Goal: Task Accomplishment & Management: Manage account settings

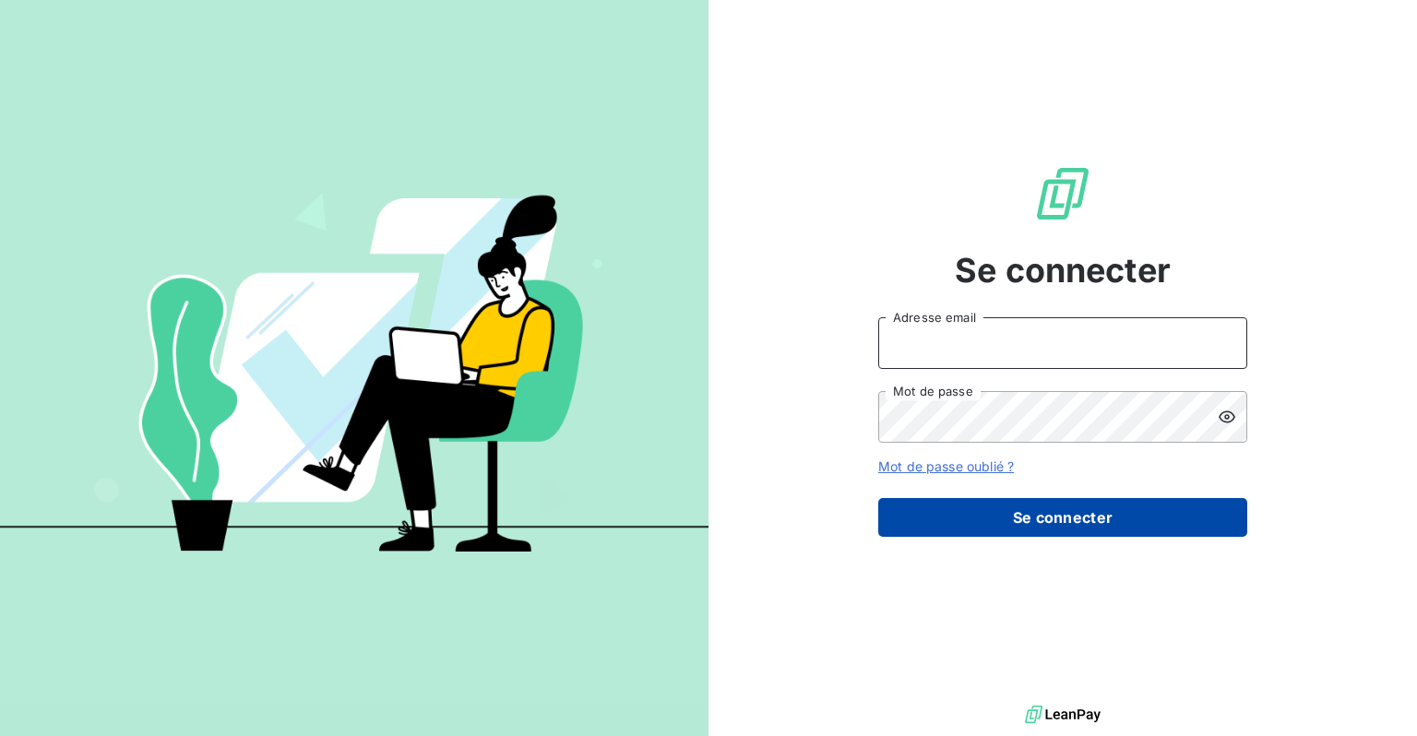
type input "[EMAIL_ADDRESS][DOMAIN_NAME]"
click at [1040, 510] on button "Se connecter" at bounding box center [1062, 517] width 369 height 39
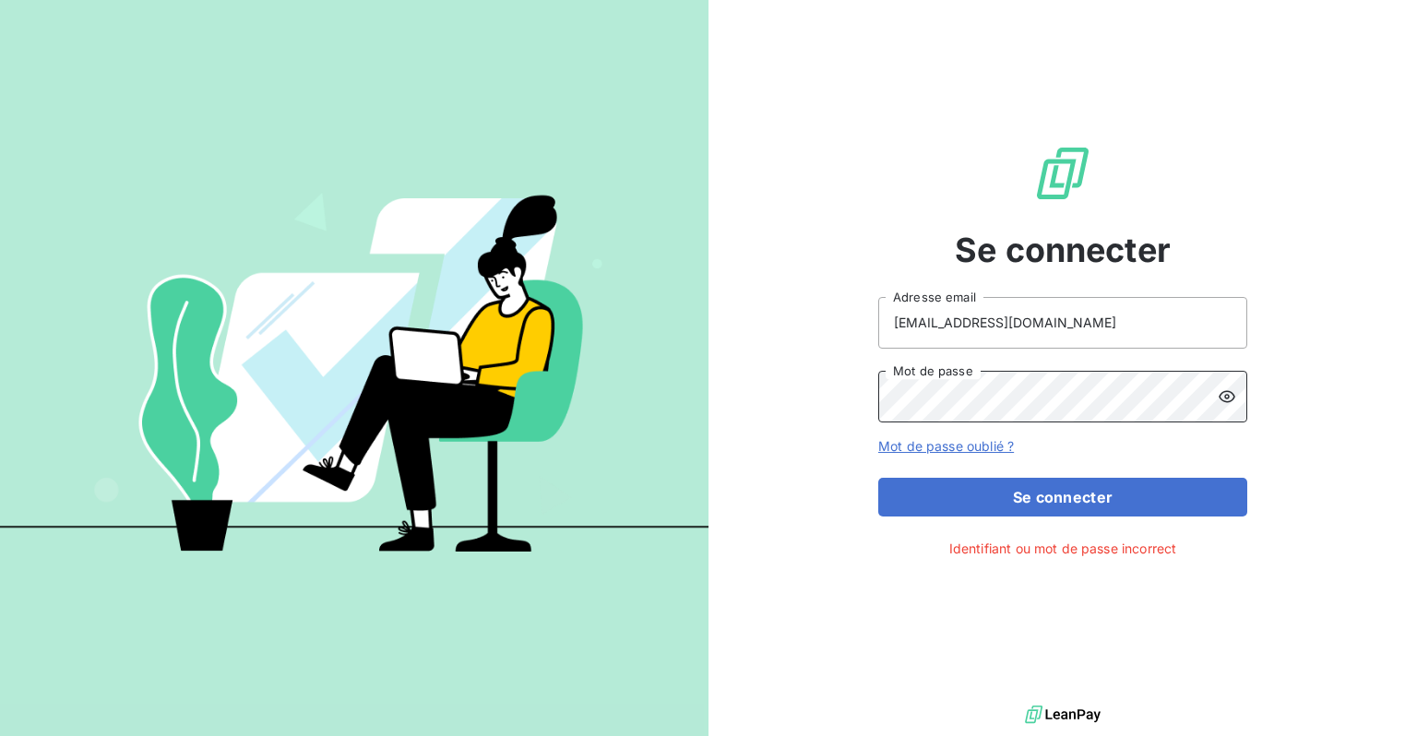
click at [509, 363] on div "Se connecter [EMAIL_ADDRESS][DOMAIN_NAME] Adresse email Mot de passe Mot de pas…" at bounding box center [708, 368] width 1417 height 736
click at [878, 478] on button "Se connecter" at bounding box center [1062, 497] width 369 height 39
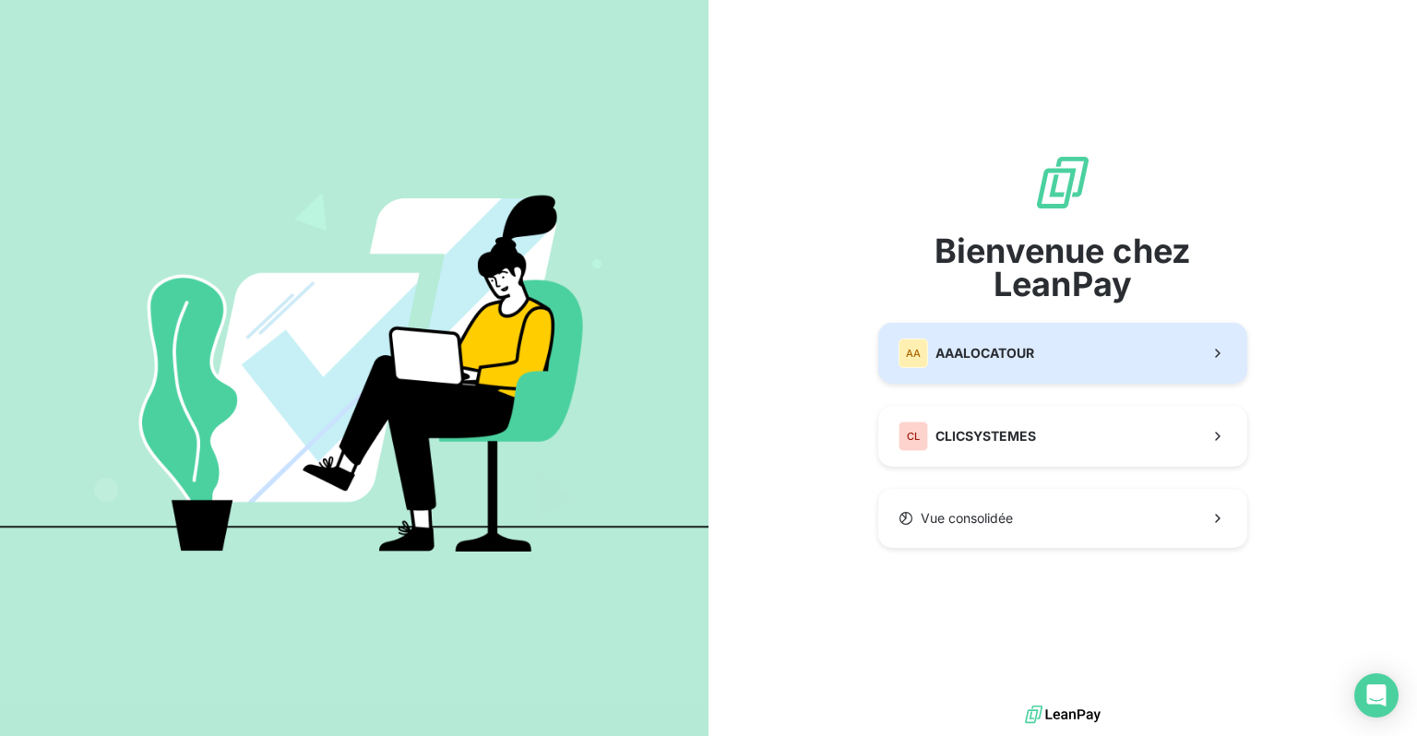
click at [1069, 354] on button "AA AAALOCATOUR" at bounding box center [1062, 353] width 369 height 61
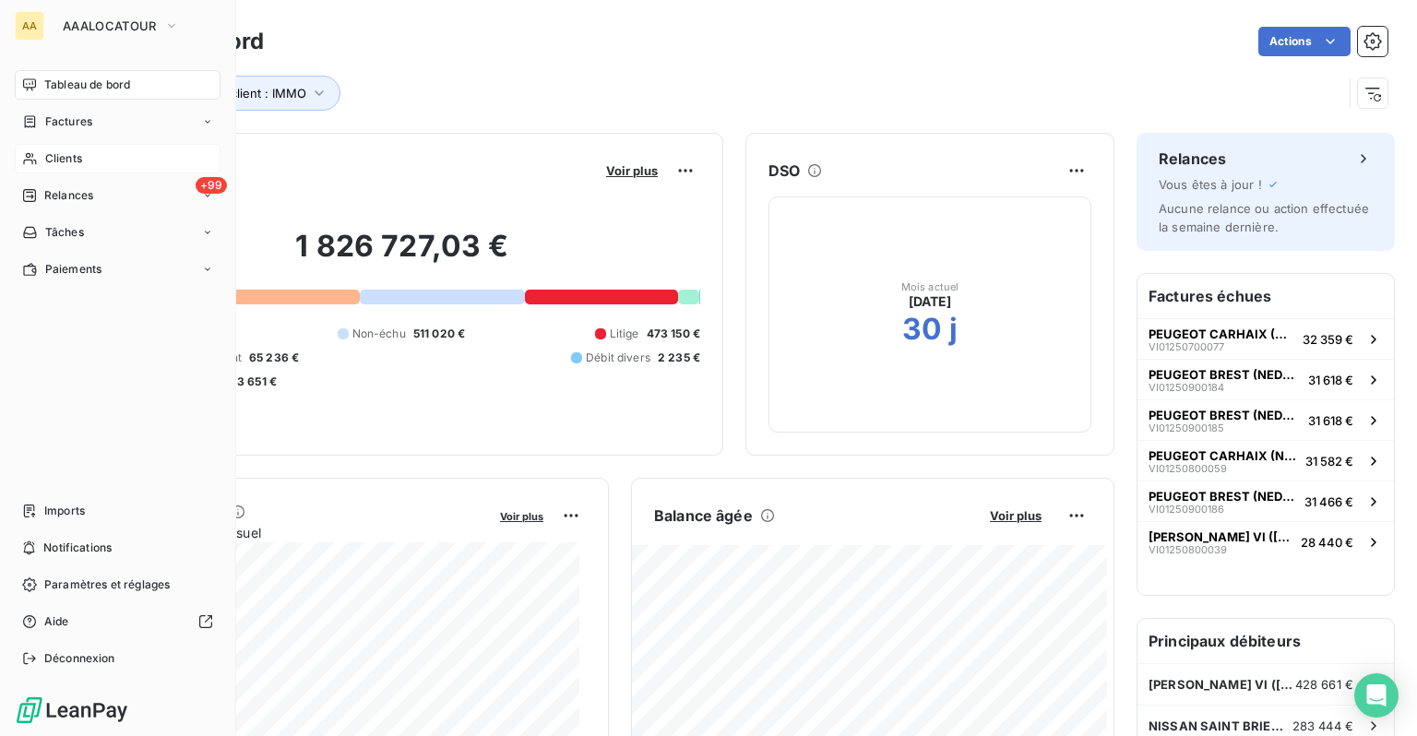
click at [72, 166] on span "Clients" at bounding box center [63, 158] width 37 height 17
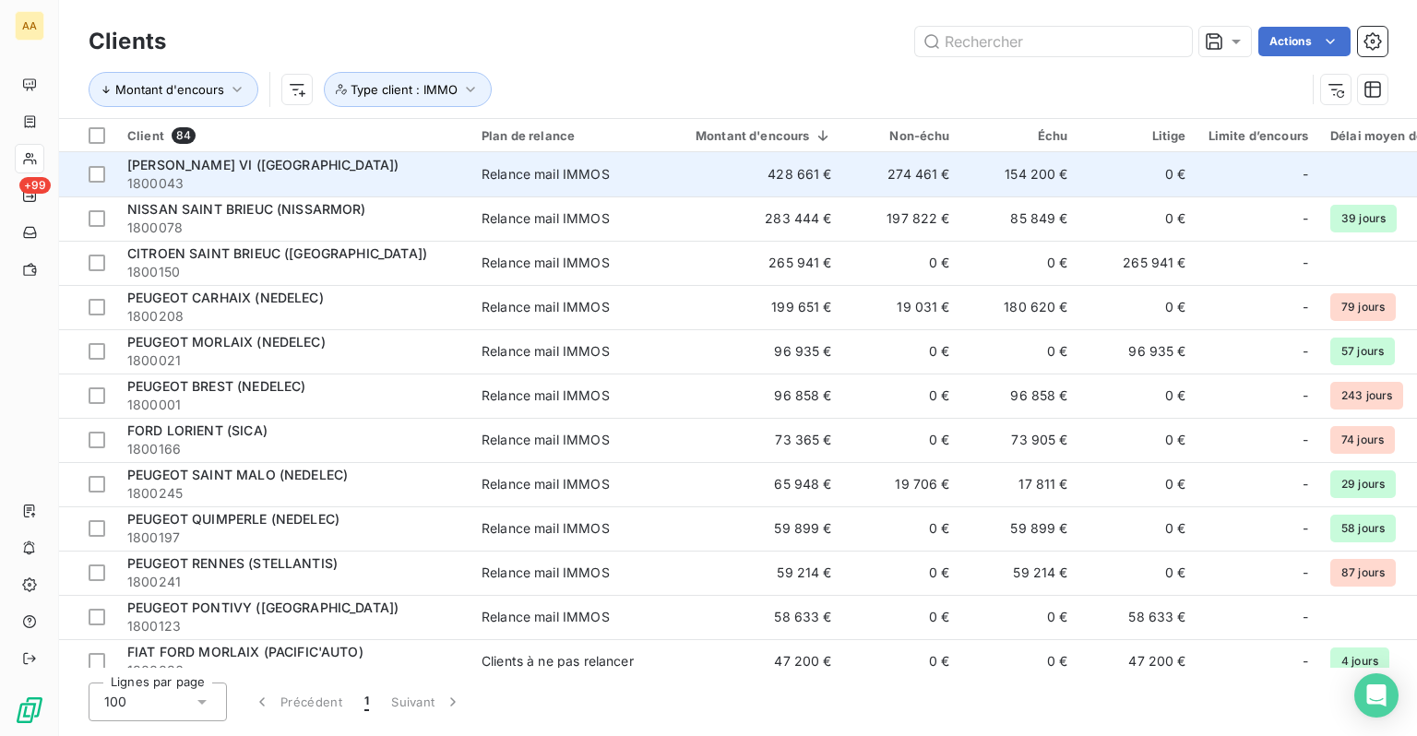
click at [256, 168] on span "[PERSON_NAME] VI ([GEOGRAPHIC_DATA])" at bounding box center [262, 165] width 271 height 16
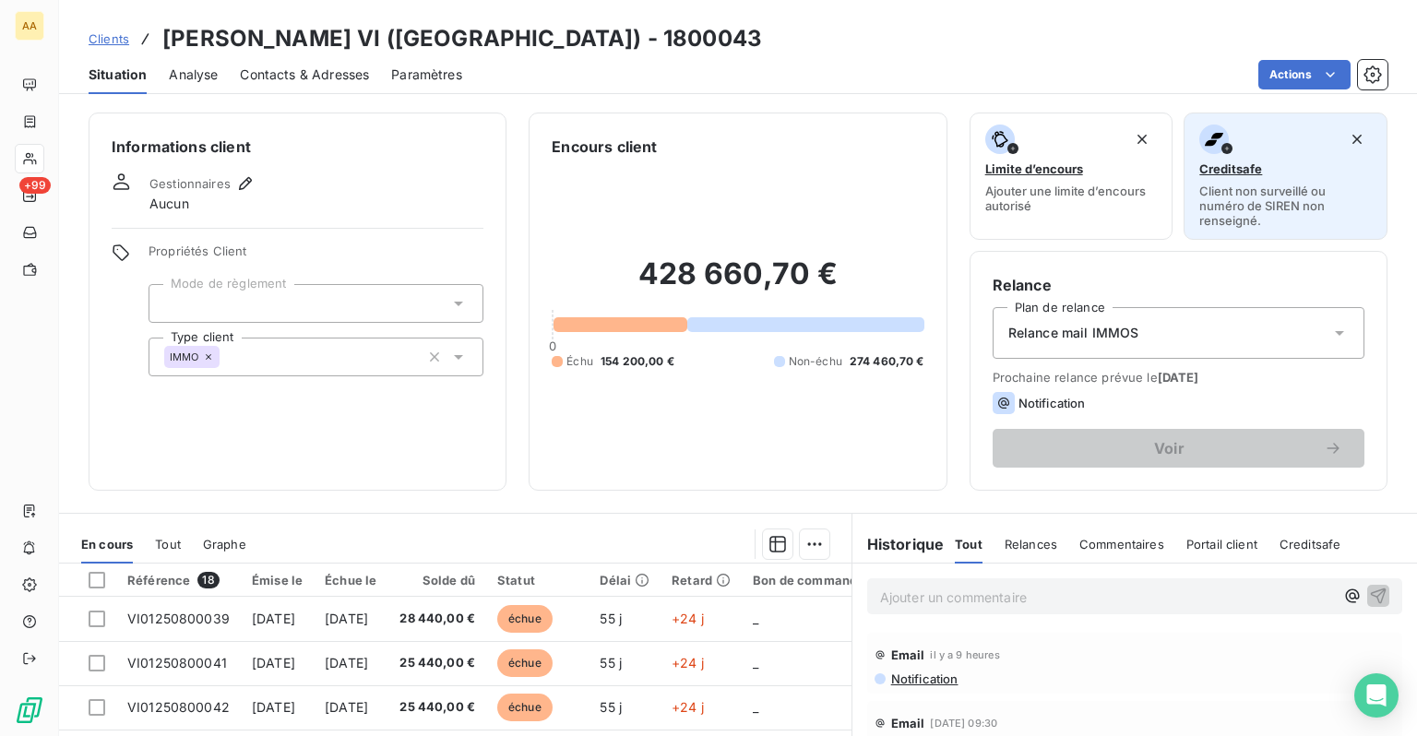
click at [1225, 172] on span "Creditsafe" at bounding box center [1230, 168] width 63 height 15
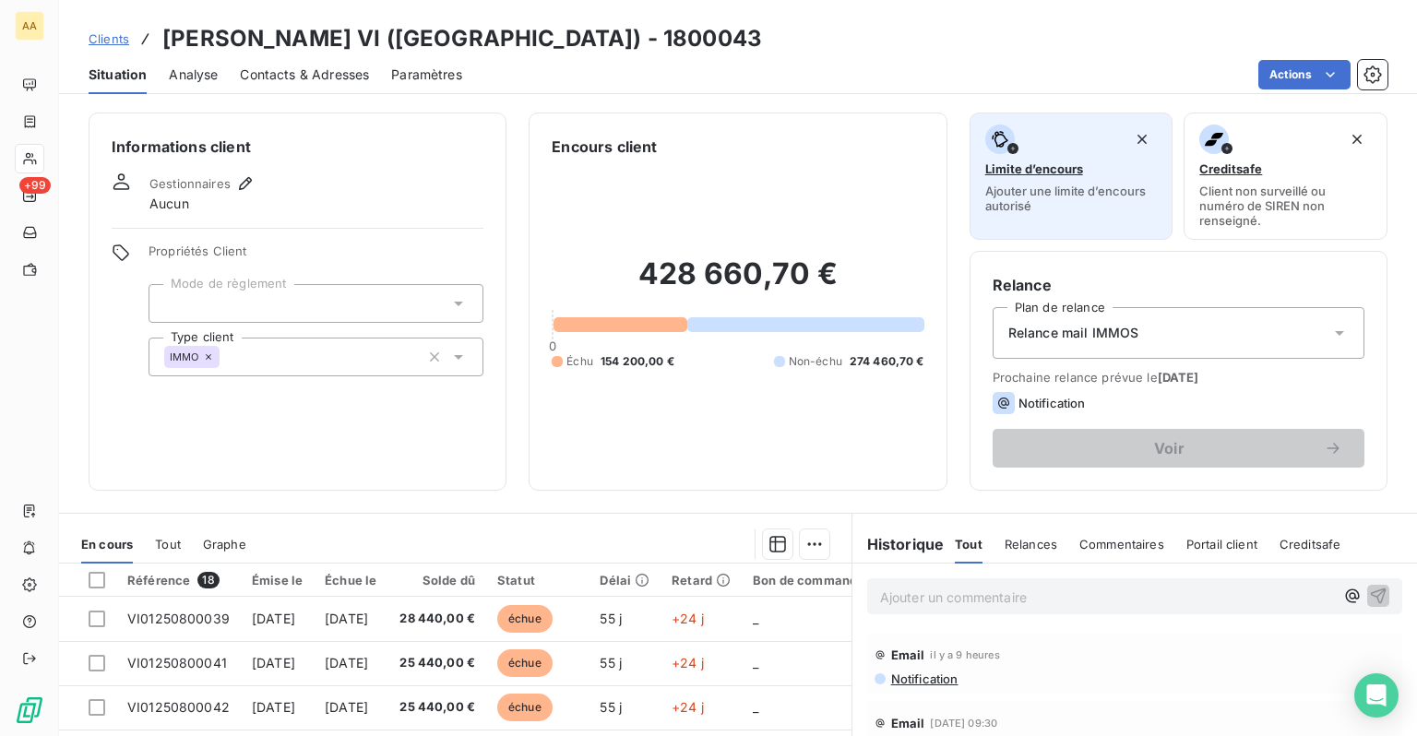
click at [1066, 173] on span "Limite d’encours" at bounding box center [1034, 168] width 98 height 15
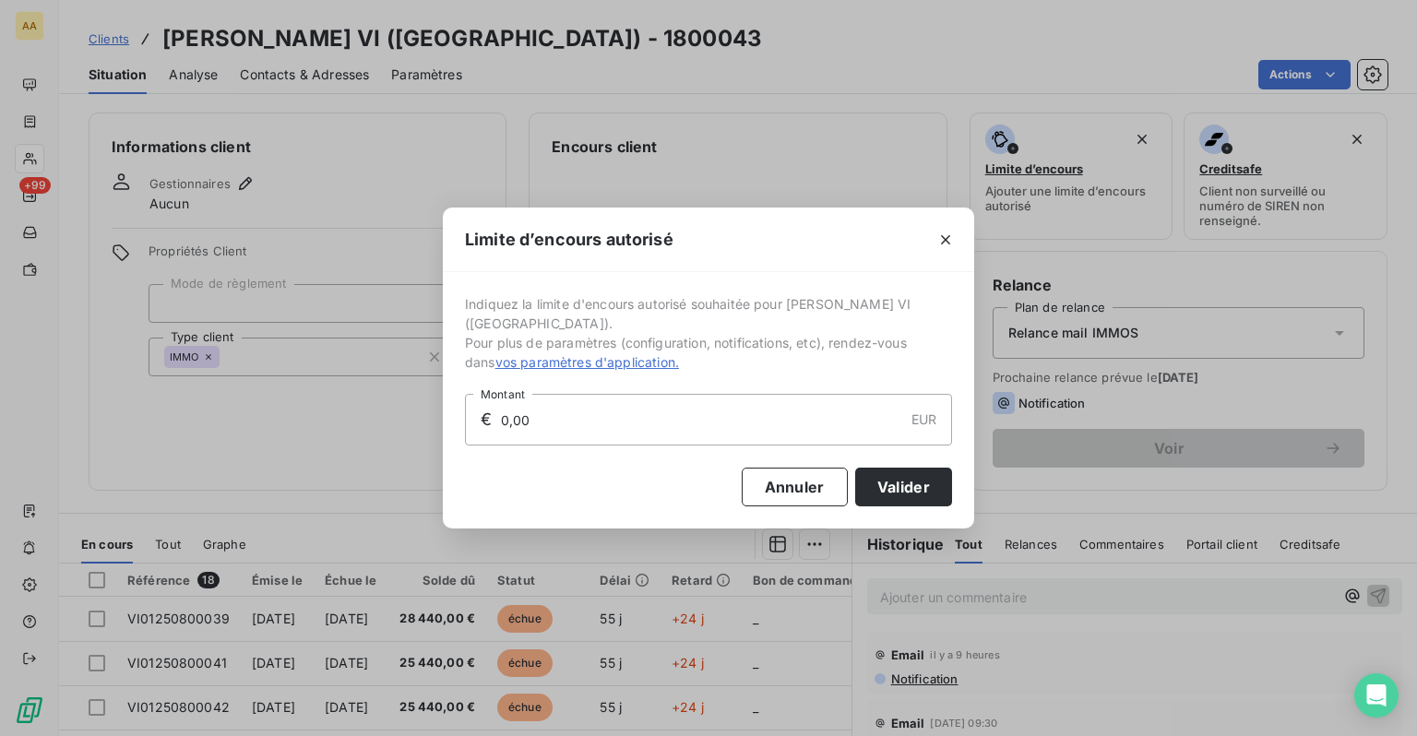
click at [534, 422] on input "0,00" at bounding box center [701, 420] width 404 height 50
type input "0,00"
type input "1,00"
click at [916, 489] on button "Valider" at bounding box center [903, 487] width 97 height 39
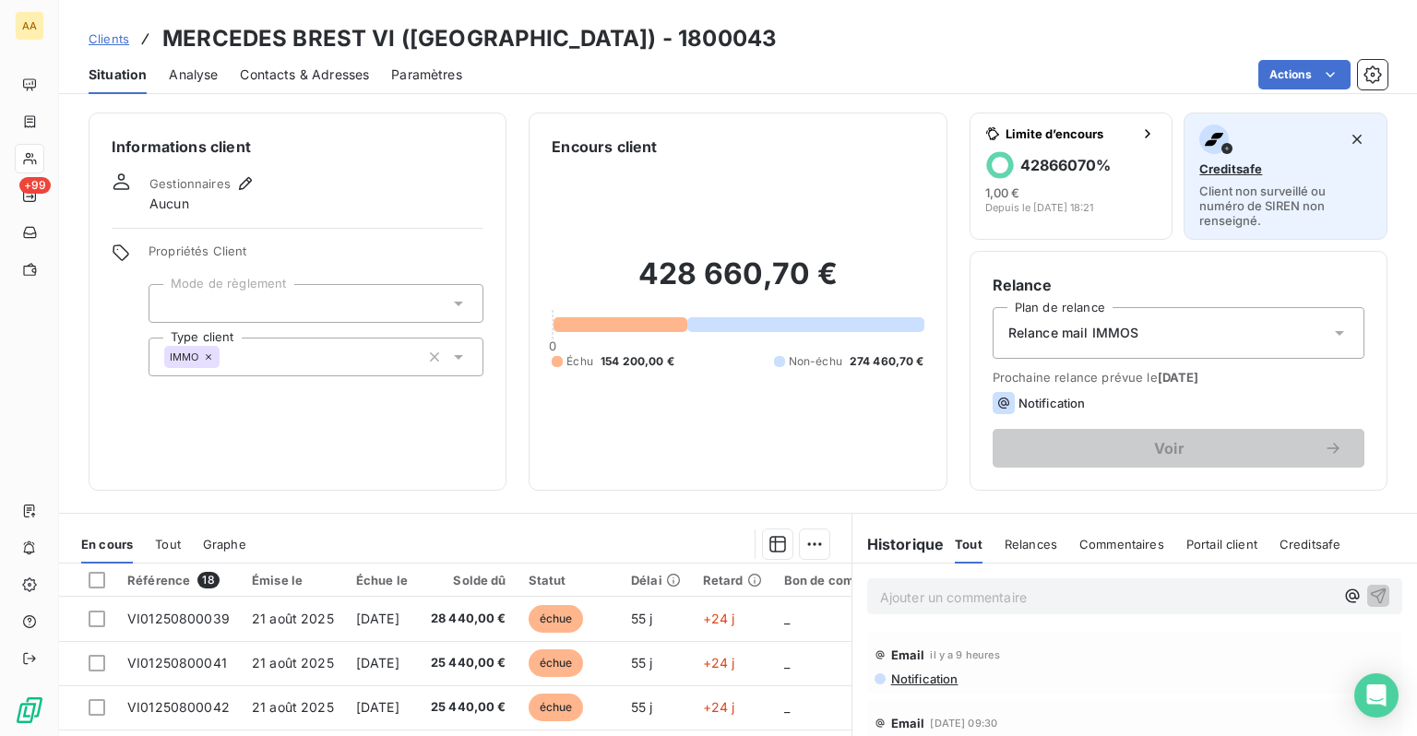
click at [1206, 151] on div "button" at bounding box center [1214, 140] width 30 height 30
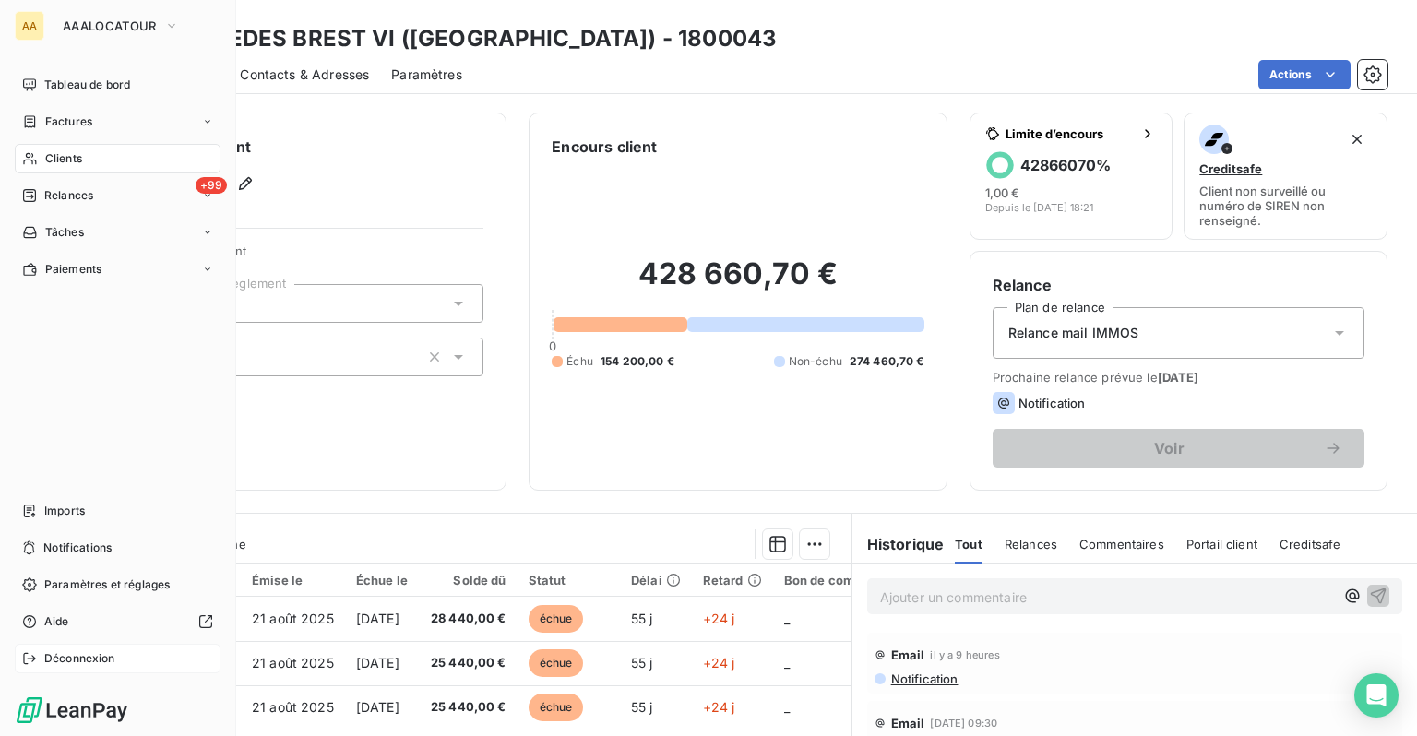
click at [33, 664] on icon at bounding box center [29, 658] width 15 height 15
